Goal: Information Seeking & Learning: Learn about a topic

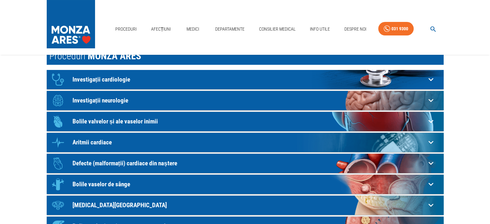
click at [437, 30] on button "button" at bounding box center [433, 29] width 21 height 13
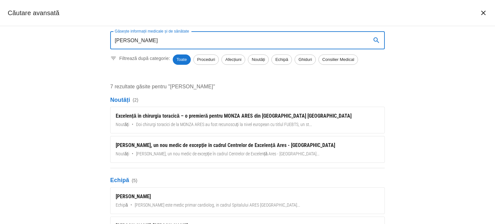
type input "[PERSON_NAME]"
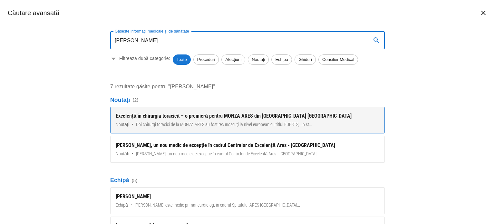
click at [181, 117] on div "Excelență în chirurgia toracică – o premieră pentru MONZA ARES din [GEOGRAPHIC_…" at bounding box center [248, 116] width 264 height 8
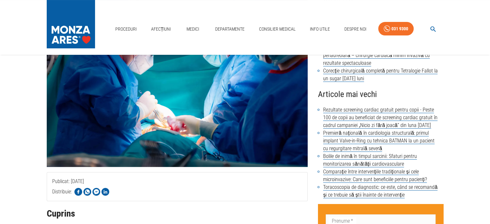
scroll to position [32, 0]
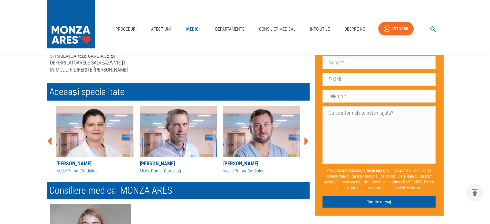
scroll to position [355, 0]
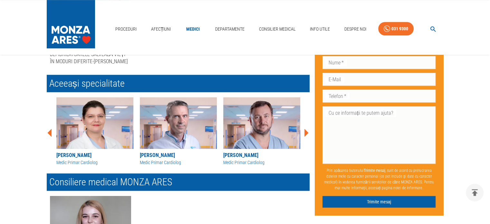
click at [306, 137] on icon at bounding box center [307, 133] width 4 height 8
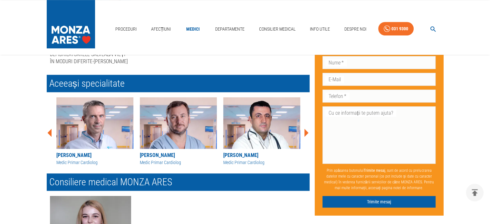
click at [307, 137] on icon at bounding box center [307, 133] width 4 height 8
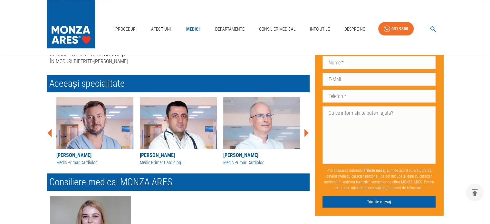
click at [307, 137] on icon at bounding box center [307, 133] width 4 height 8
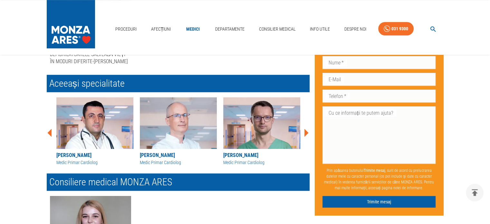
click at [307, 137] on icon at bounding box center [307, 133] width 4 height 8
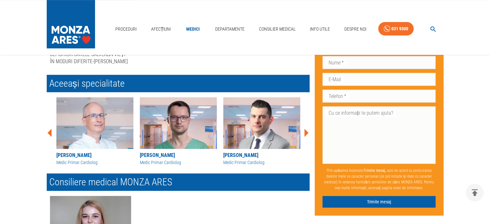
click at [306, 137] on icon at bounding box center [307, 133] width 4 height 8
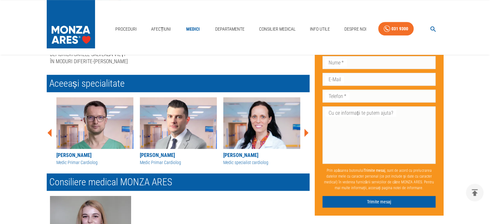
click at [306, 137] on icon at bounding box center [307, 133] width 4 height 8
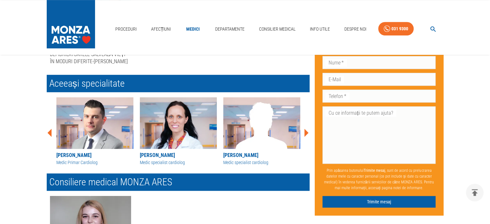
click at [306, 137] on icon at bounding box center [307, 133] width 4 height 8
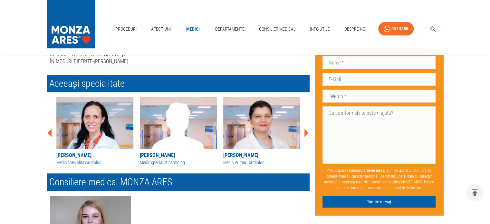
click at [306, 137] on icon at bounding box center [307, 133] width 4 height 8
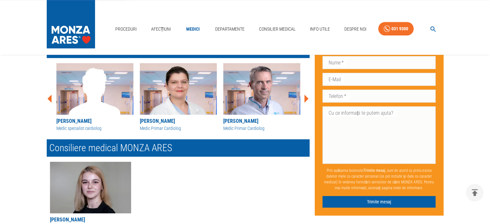
scroll to position [387, 0]
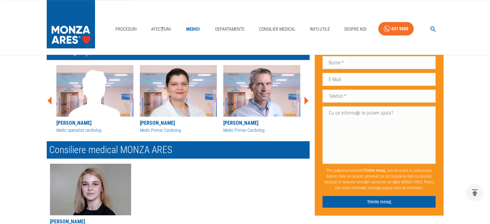
click at [305, 105] on icon at bounding box center [307, 101] width 4 height 8
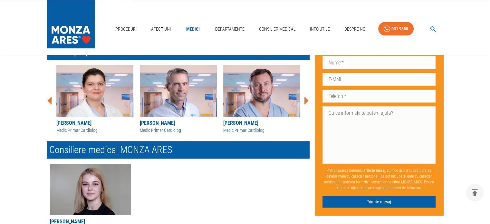
click at [305, 105] on icon at bounding box center [307, 101] width 4 height 8
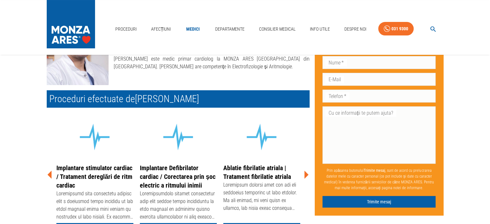
scroll to position [0, 0]
